Goal: Information Seeking & Learning: Find specific fact

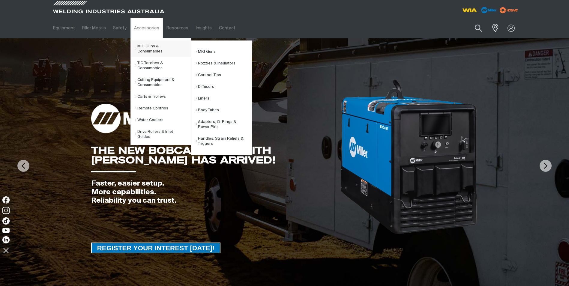
click at [143, 44] on link "MIG Guns & Consumables" at bounding box center [163, 48] width 56 height 17
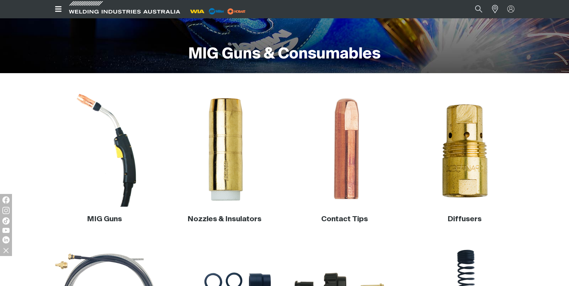
scroll to position [120, 0]
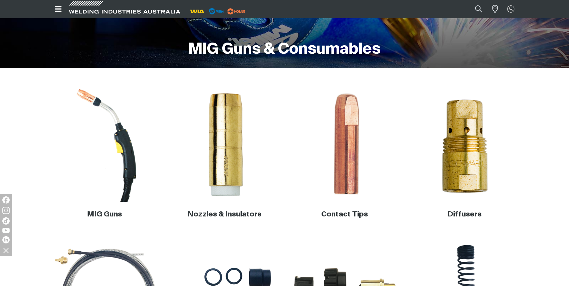
click at [127, 185] on img at bounding box center [104, 144] width 115 height 115
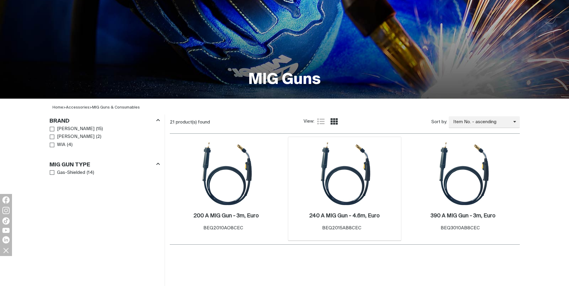
scroll to position [150, 0]
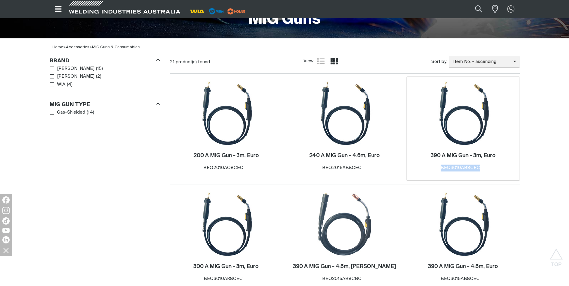
drag, startPoint x: 484, startPoint y: 167, endPoint x: 439, endPoint y: 169, distance: 45.0
click at [439, 169] on div "390 A MIG Gun - 3m, Euro . Item No. BEQ3010AB8CEC" at bounding box center [463, 161] width 65 height 19
drag, startPoint x: 439, startPoint y: 169, endPoint x: 446, endPoint y: 167, distance: 7.4
copy span "BEQ3010AB8CEC"
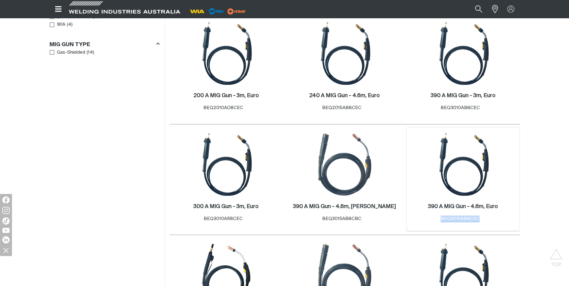
drag, startPoint x: 484, startPoint y: 219, endPoint x: 443, endPoint y: 220, distance: 41.1
click at [443, 220] on div "Item No. BEQ3015AB8CEC" at bounding box center [462, 219] width 45 height 7
copy span "BEQ3015AB8CEC"
